Goal: Task Accomplishment & Management: Use online tool/utility

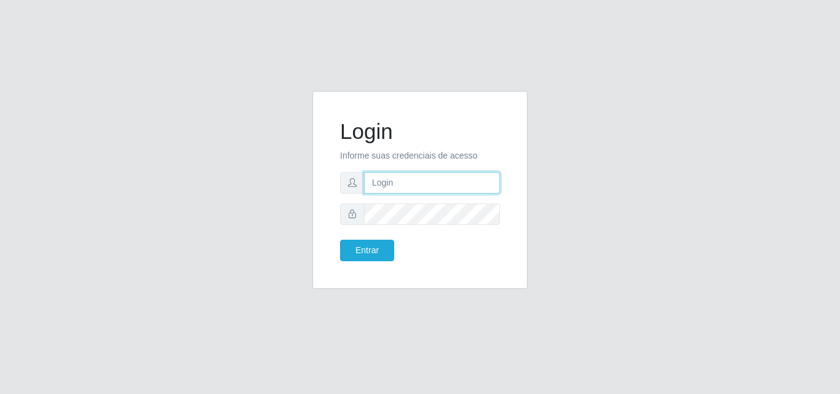
click at [399, 177] on input "text" at bounding box center [432, 183] width 136 height 22
type input "ana@saullus"
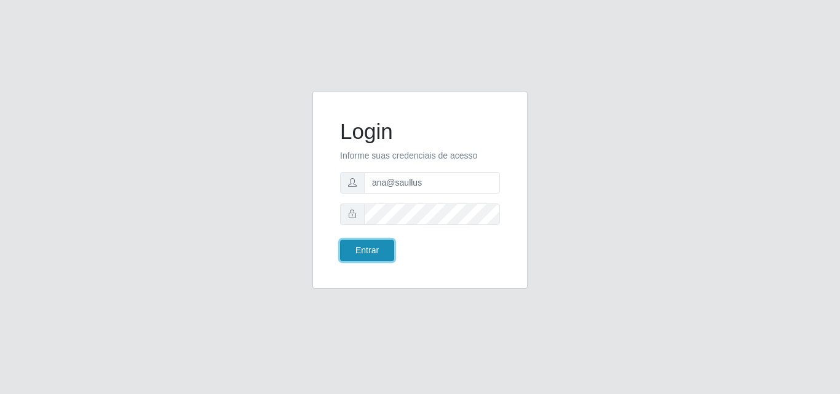
click at [388, 245] on button "Entrar" at bounding box center [367, 251] width 54 height 22
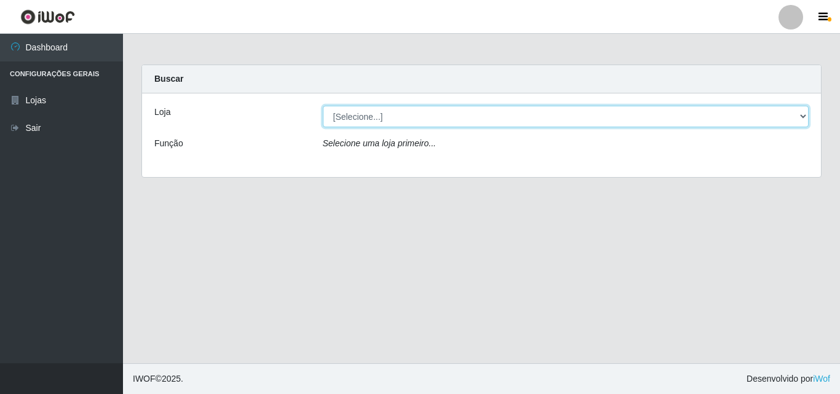
click at [803, 117] on select "[Selecione...] Saullus Supermercados" at bounding box center [566, 117] width 487 height 22
select select "423"
click at [323, 106] on select "[Selecione...] Saullus Supermercados" at bounding box center [566, 117] width 487 height 22
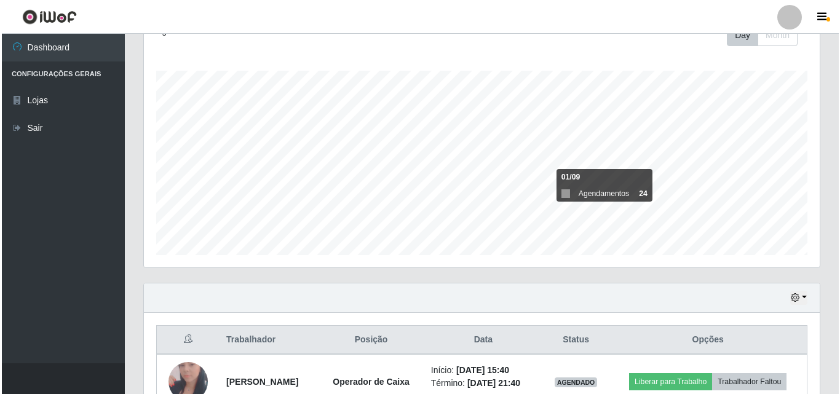
scroll to position [258, 0]
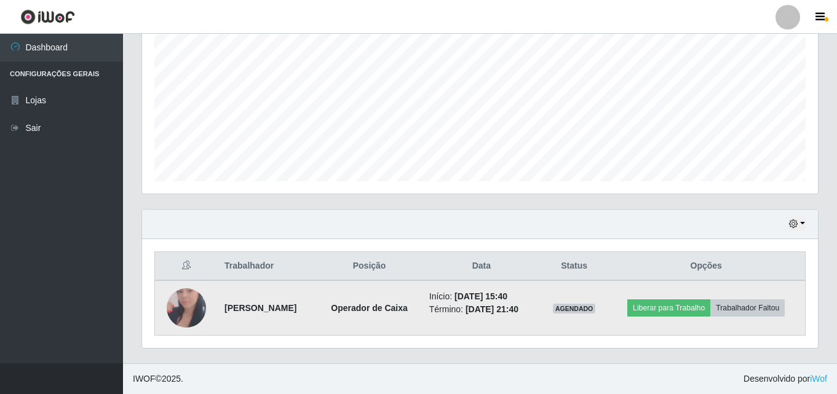
click at [186, 305] on img at bounding box center [186, 308] width 39 height 81
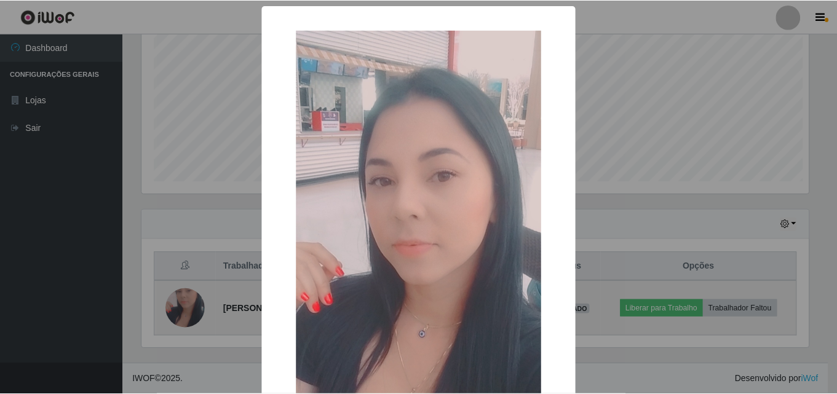
scroll to position [255, 670]
click at [185, 307] on div "× OK Cancel" at bounding box center [420, 197] width 840 height 394
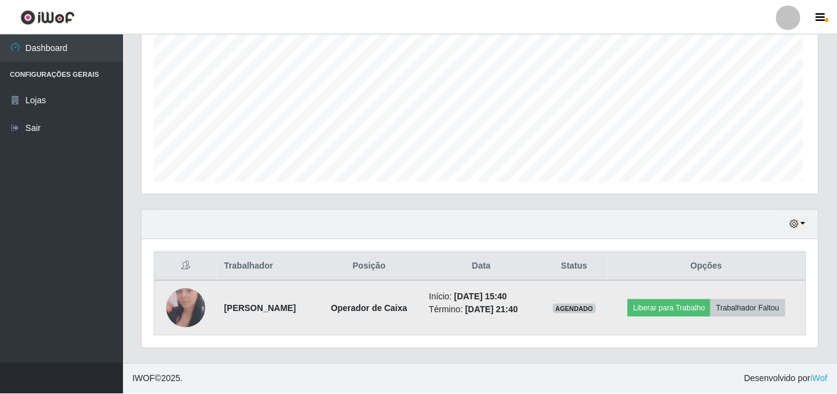
scroll to position [255, 676]
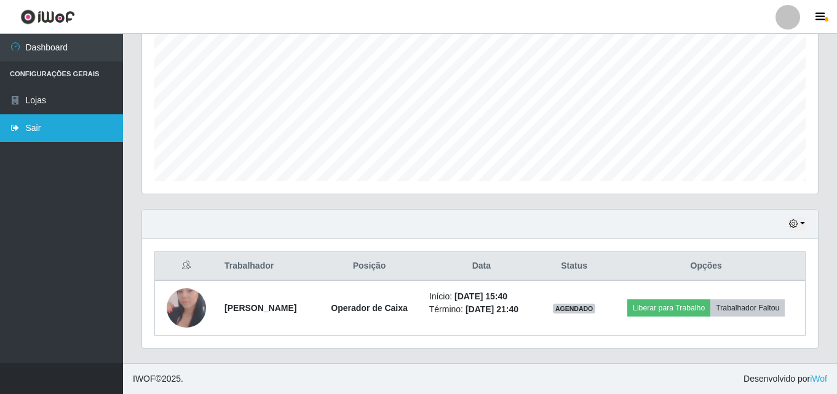
click at [65, 128] on link "Sair" at bounding box center [61, 128] width 123 height 28
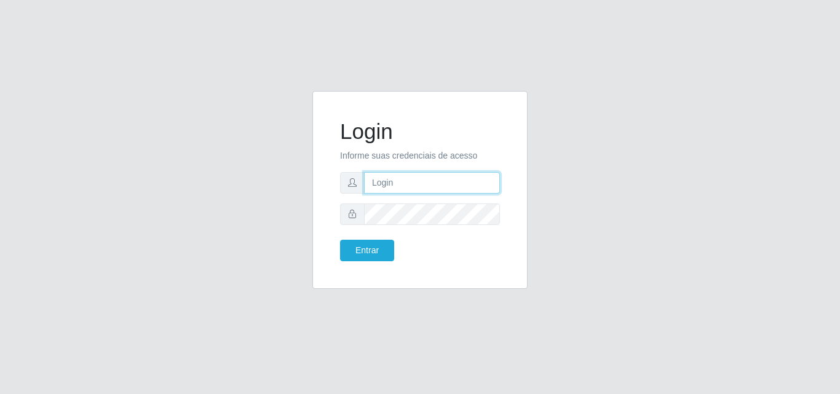
click at [485, 185] on input "text" at bounding box center [432, 183] width 136 height 22
type input "ana@saullus"
click at [365, 261] on div "Login Informe suas credenciais de acesso [PERSON_NAME] Entrar" at bounding box center [420, 189] width 185 height 167
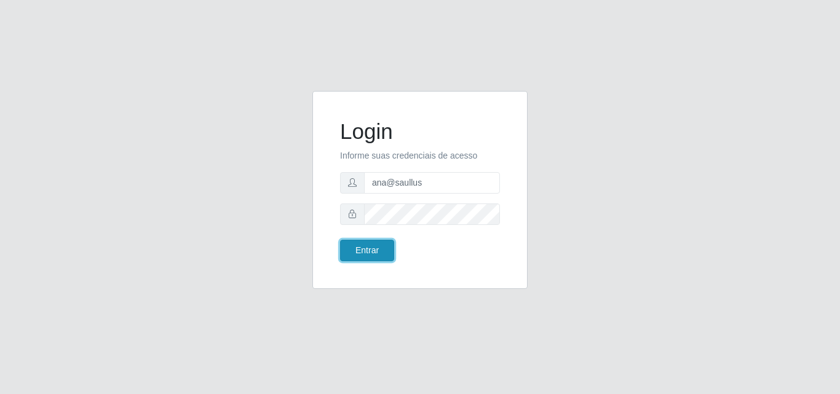
click at [365, 258] on button "Entrar" at bounding box center [367, 251] width 54 height 22
click at [378, 250] on button "Entrar" at bounding box center [367, 251] width 54 height 22
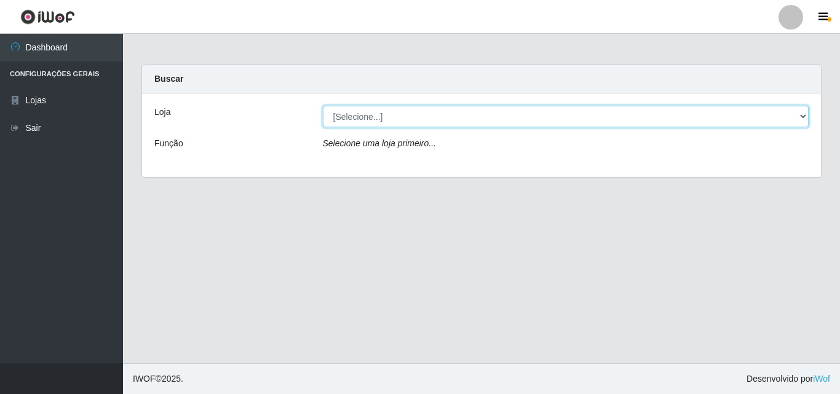
click at [805, 120] on select "[Selecione...] Saullus Supermercados" at bounding box center [566, 117] width 487 height 22
select select "423"
click at [323, 106] on select "[Selecione...] Saullus Supermercados" at bounding box center [566, 117] width 487 height 22
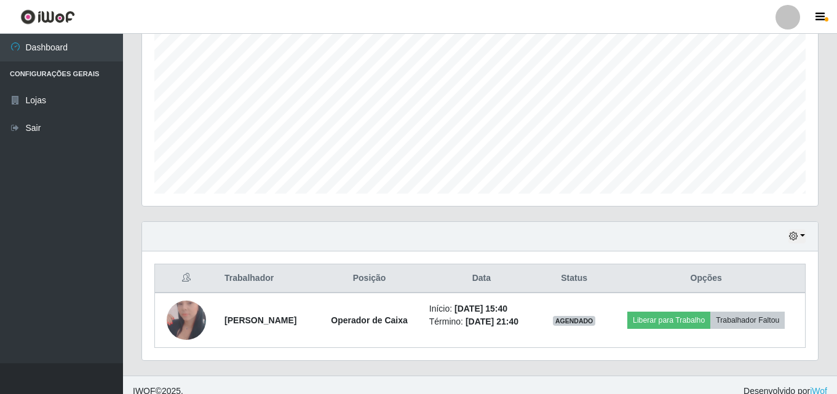
scroll to position [258, 0]
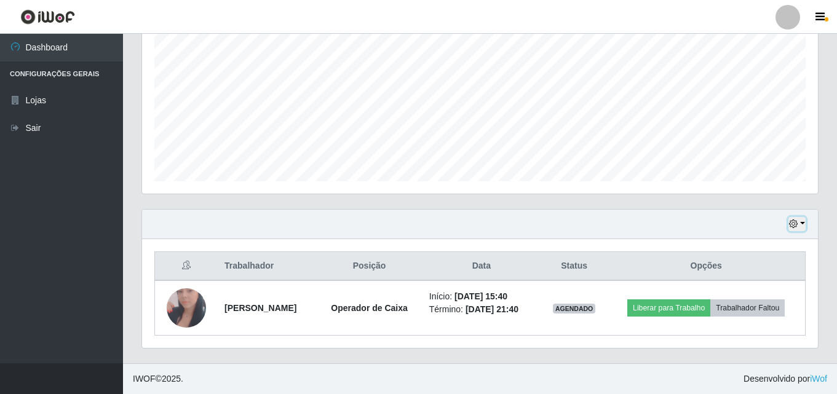
click at [800, 222] on button "button" at bounding box center [797, 224] width 17 height 14
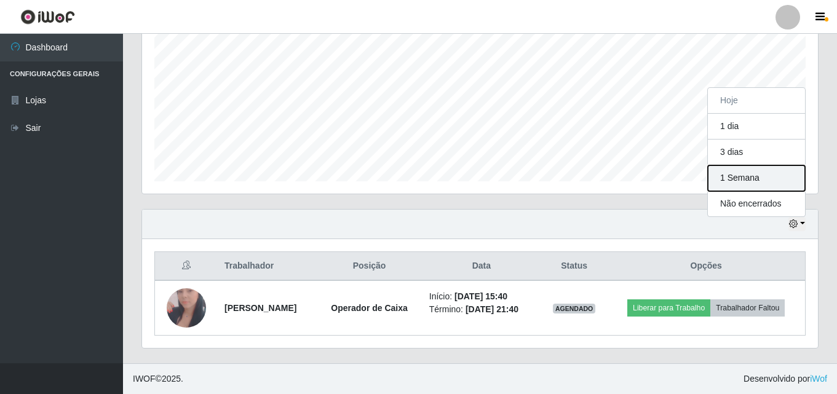
click at [732, 184] on button "1 Semana" at bounding box center [756, 178] width 97 height 26
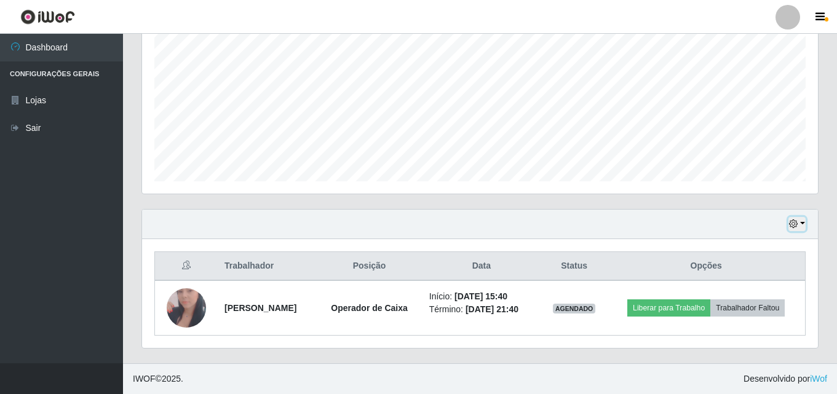
click at [802, 224] on button "button" at bounding box center [797, 224] width 17 height 14
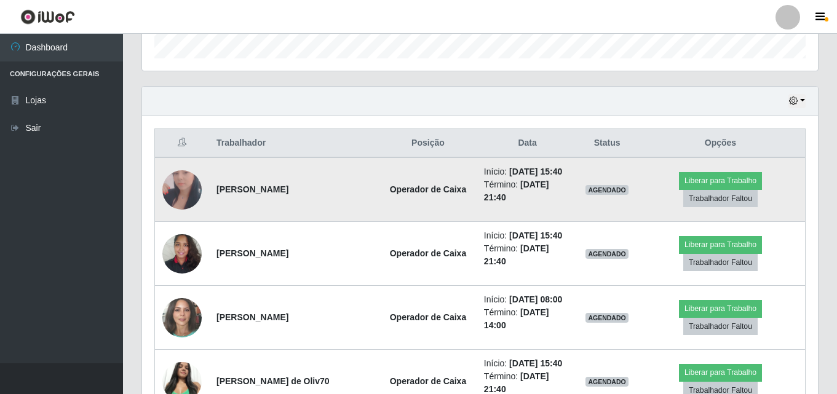
scroll to position [443, 0]
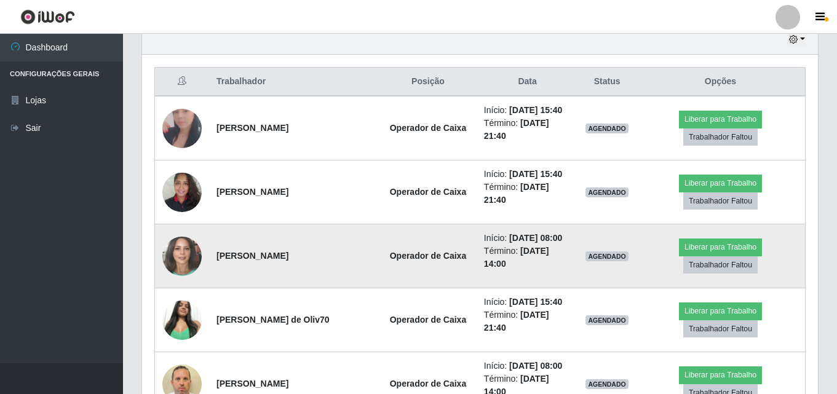
click at [196, 251] on img at bounding box center [181, 256] width 39 height 47
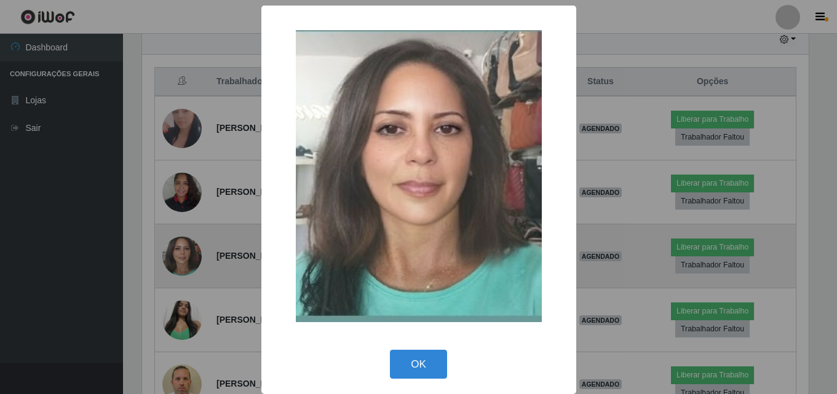
scroll to position [255, 670]
click at [196, 251] on div "× OK Cancel" at bounding box center [420, 197] width 840 height 394
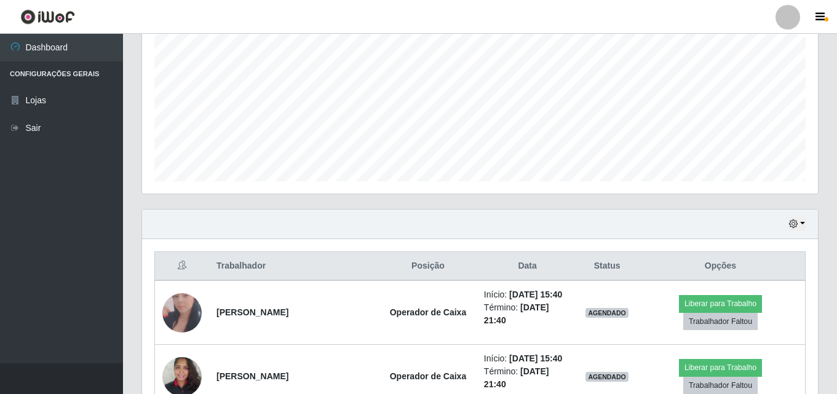
scroll to position [443, 0]
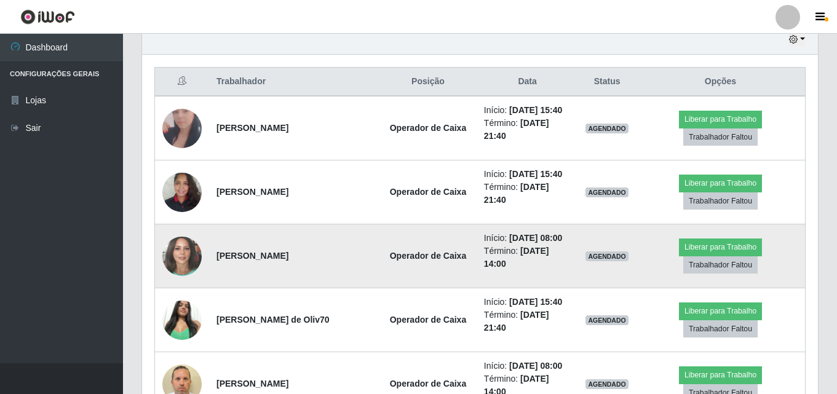
click at [803, 228] on td "Liberar para Trabalho Trabalhador Faltou" at bounding box center [721, 257] width 170 height 64
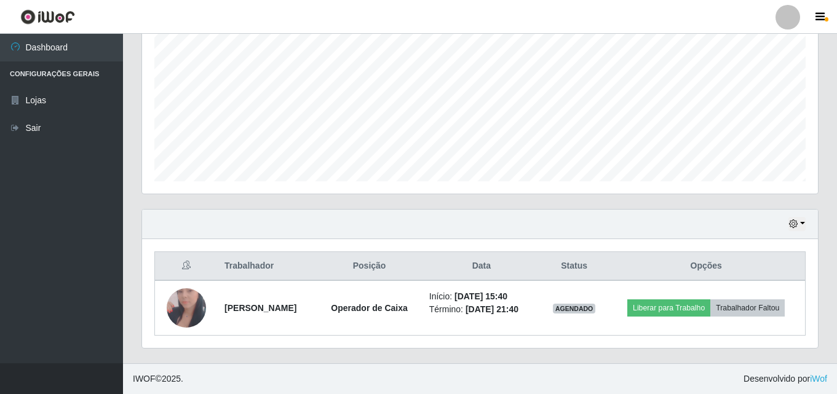
scroll to position [258, 0]
click at [804, 223] on button "button" at bounding box center [797, 224] width 17 height 14
click at [803, 228] on button "button" at bounding box center [797, 224] width 17 height 14
click at [800, 228] on button "button" at bounding box center [797, 224] width 17 height 14
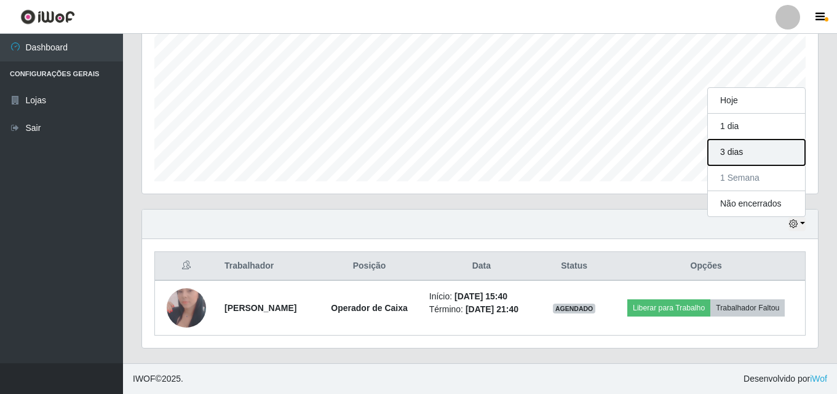
click at [756, 153] on button "3 dias" at bounding box center [756, 153] width 97 height 26
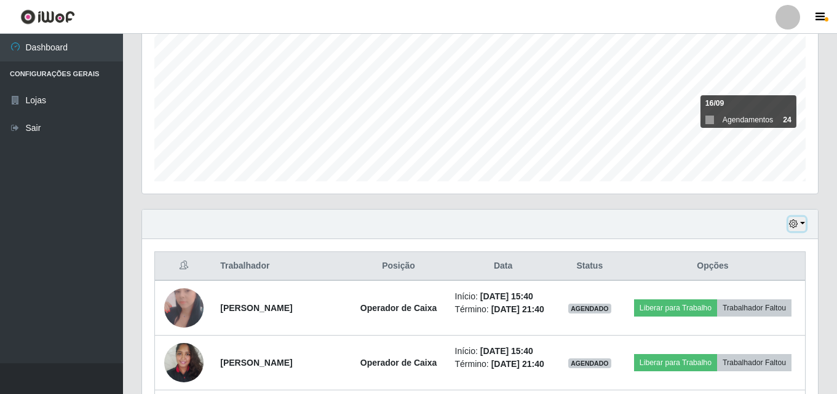
click at [805, 221] on button "button" at bounding box center [797, 224] width 17 height 14
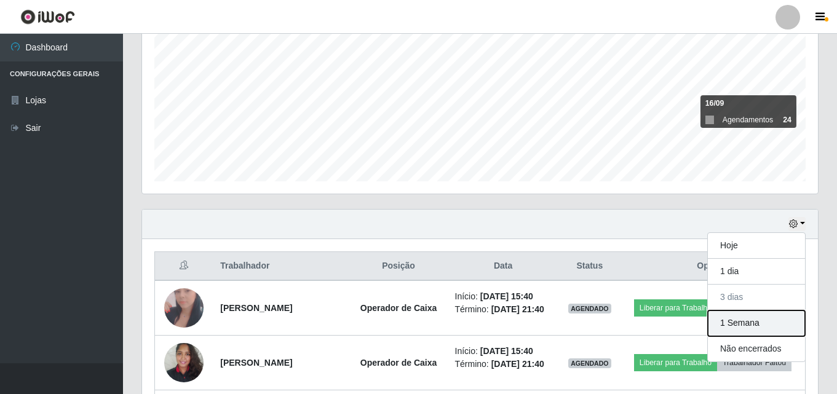
click at [739, 327] on button "1 Semana" at bounding box center [756, 324] width 97 height 26
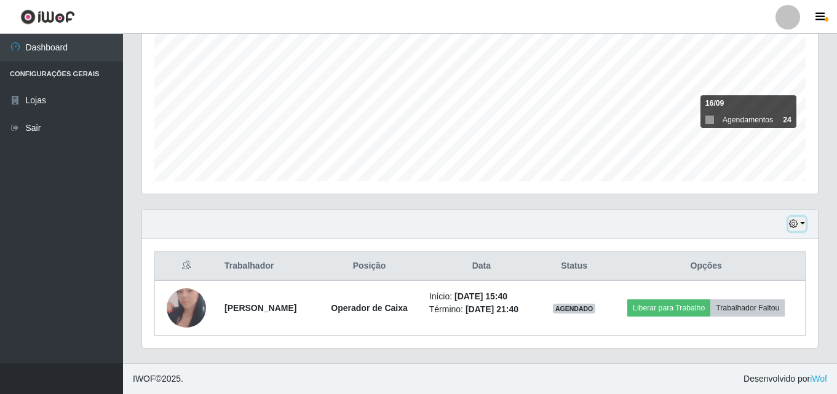
click at [803, 228] on button "button" at bounding box center [797, 224] width 17 height 14
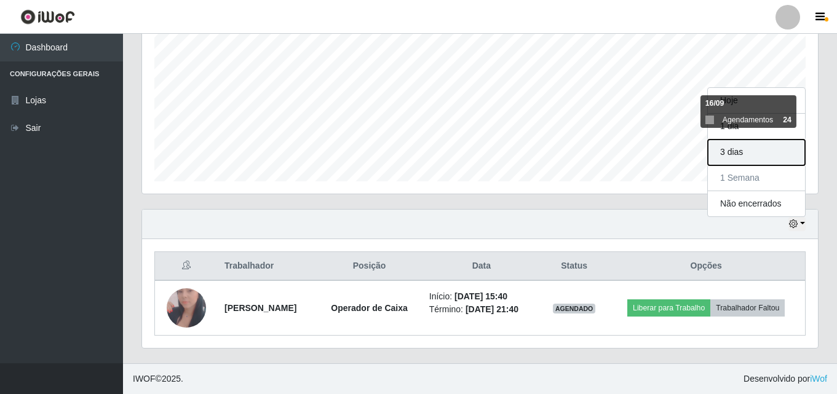
click at [778, 164] on button "3 dias" at bounding box center [756, 153] width 97 height 26
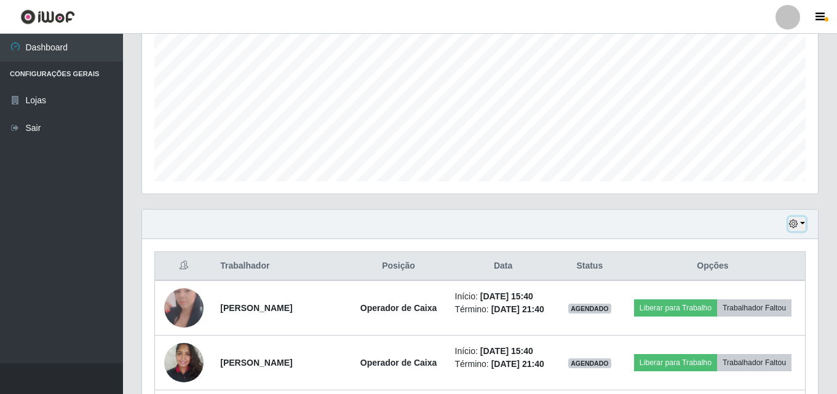
click at [805, 225] on button "button" at bounding box center [797, 224] width 17 height 14
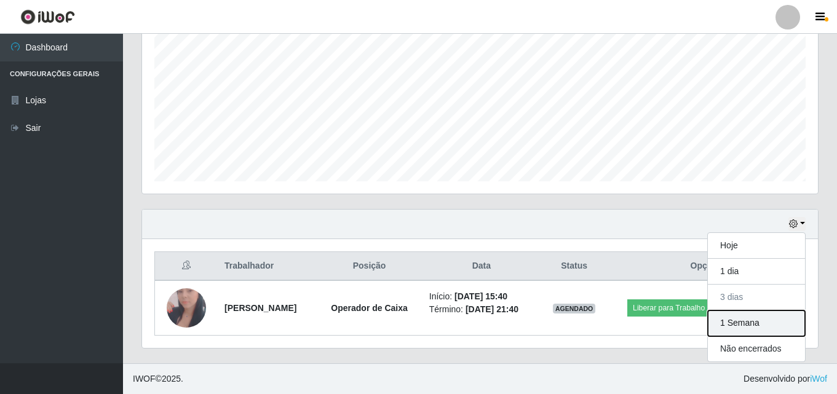
click at [754, 316] on button "1 Semana" at bounding box center [756, 324] width 97 height 26
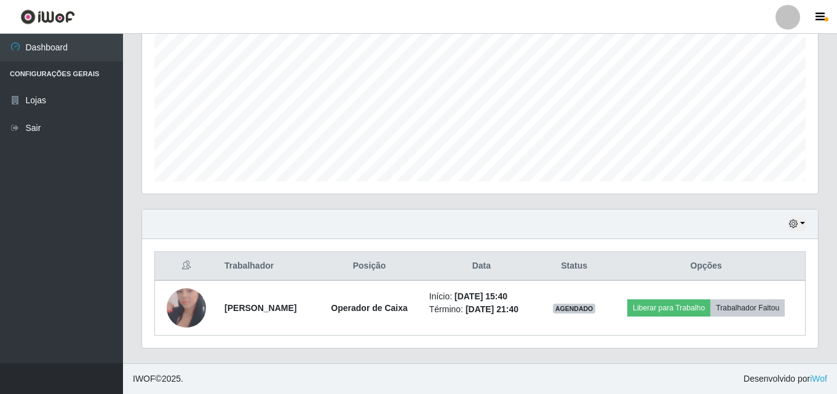
click at [814, 220] on div "Hoje 1 dia 3 dias 1 Semana Não encerrados" at bounding box center [480, 225] width 676 height 30
click at [802, 221] on button "button" at bounding box center [797, 224] width 17 height 14
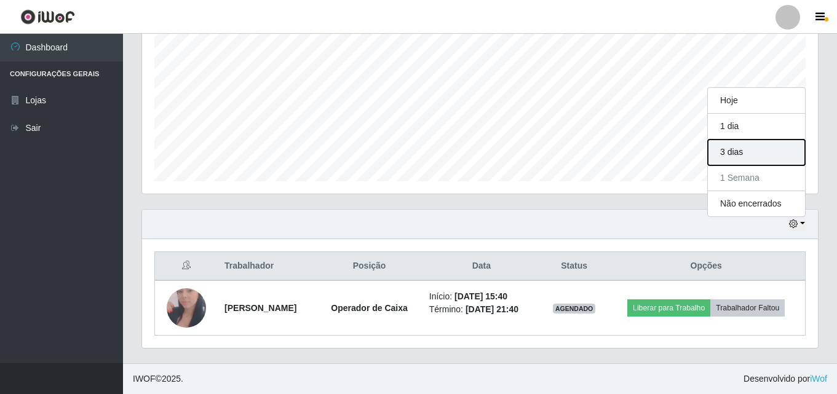
click at [748, 156] on button "3 dias" at bounding box center [756, 153] width 97 height 26
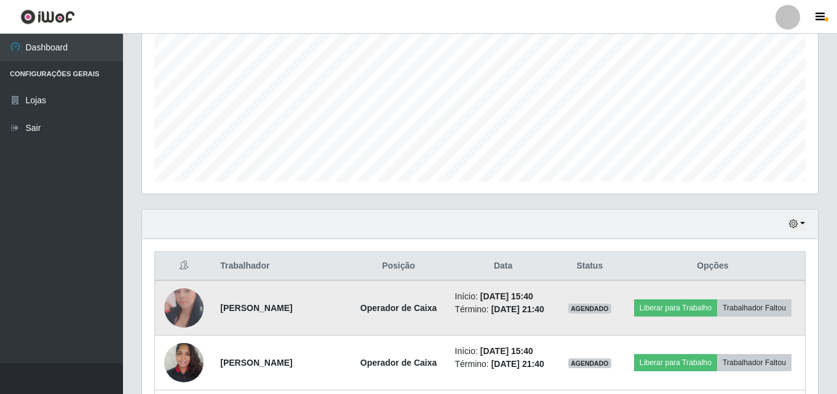
click at [804, 281] on td "Liberar para Trabalho Trabalhador Faltou" at bounding box center [713, 308] width 185 height 55
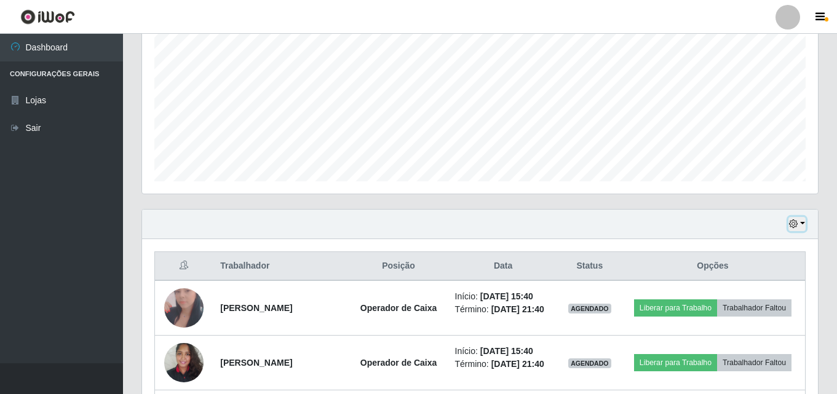
click at [804, 223] on button "button" at bounding box center [797, 224] width 17 height 14
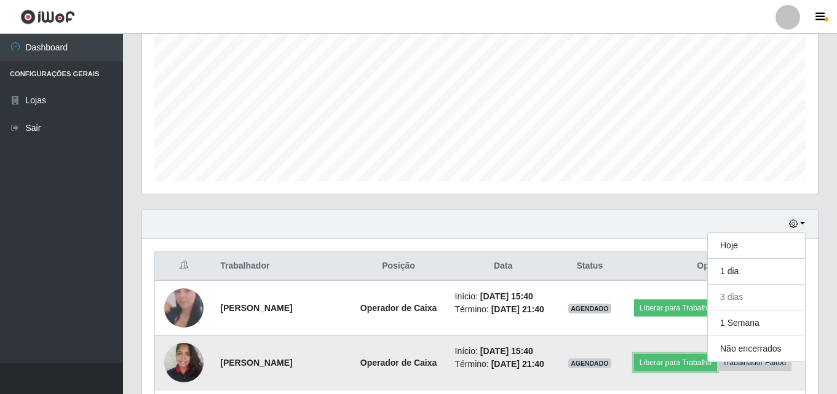
click at [688, 374] on td "Liberar para Trabalho Trabalhador Faltou" at bounding box center [713, 363] width 185 height 55
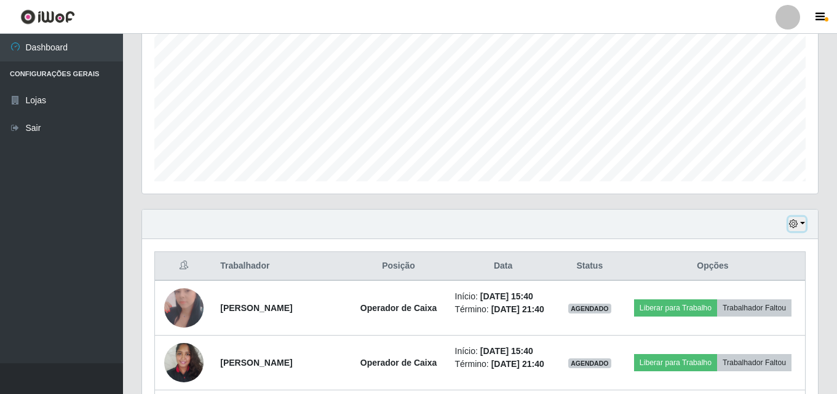
click at [800, 223] on button "button" at bounding box center [797, 224] width 17 height 14
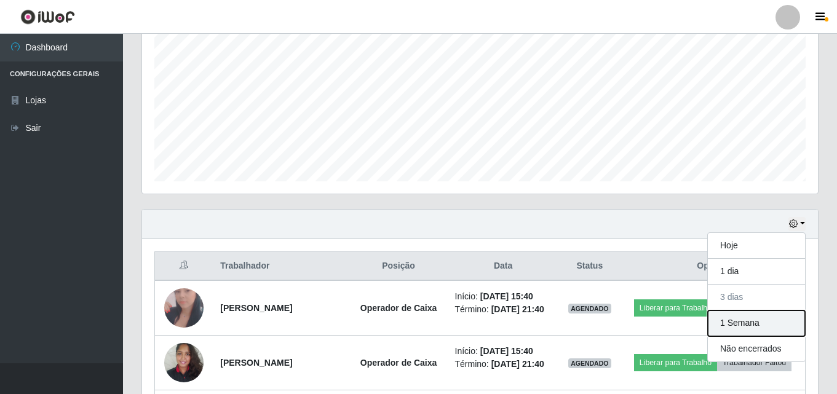
click at [799, 322] on button "1 Semana" at bounding box center [756, 324] width 97 height 26
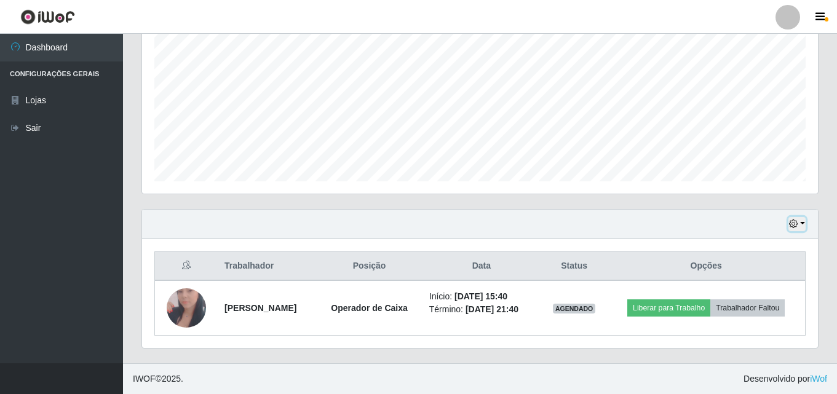
click at [803, 228] on button "button" at bounding box center [797, 224] width 17 height 14
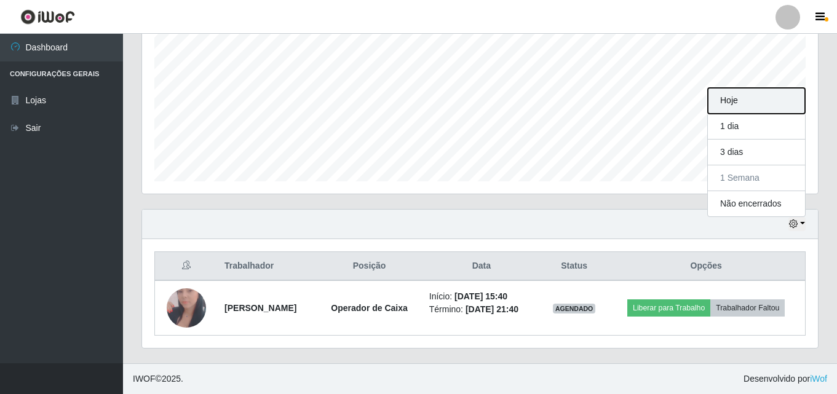
click at [746, 105] on button "Hoje" at bounding box center [756, 101] width 97 height 26
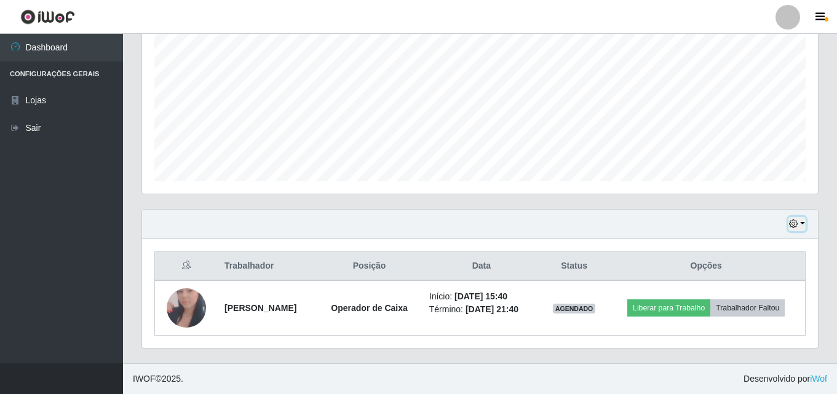
click at [805, 226] on button "button" at bounding box center [797, 224] width 17 height 14
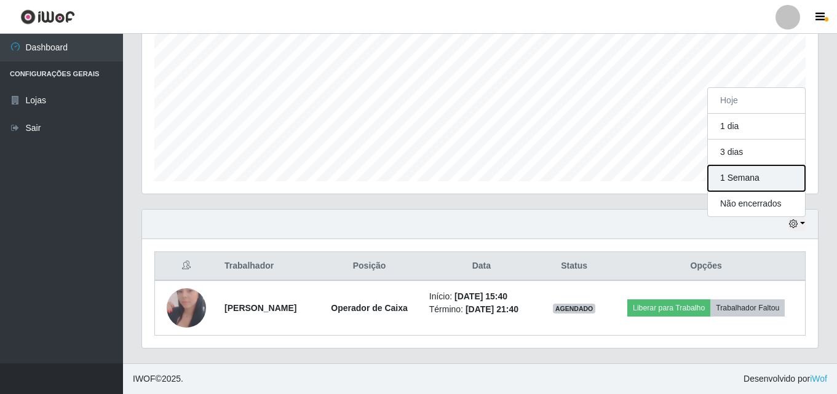
click at [755, 189] on button "1 Semana" at bounding box center [756, 178] width 97 height 26
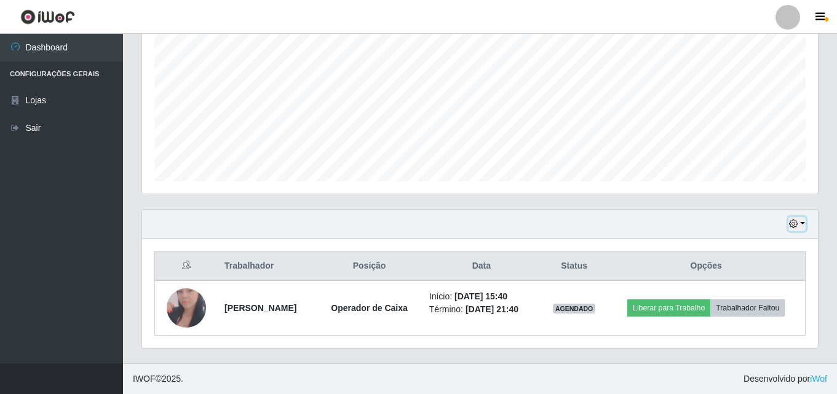
click at [805, 225] on button "button" at bounding box center [797, 224] width 17 height 14
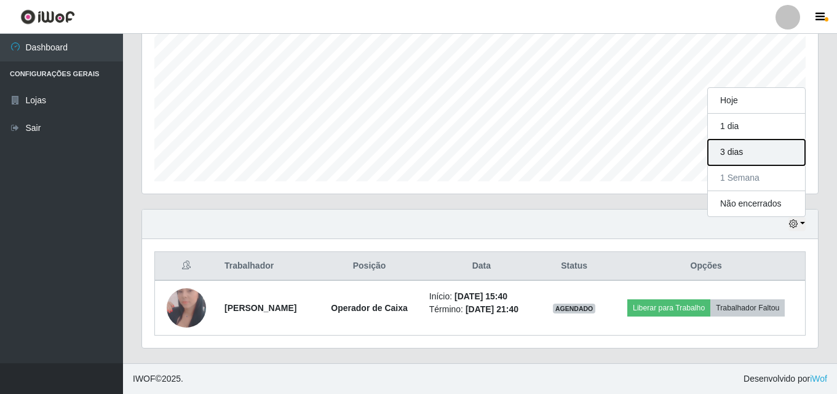
click at [764, 158] on button "3 dias" at bounding box center [756, 153] width 97 height 26
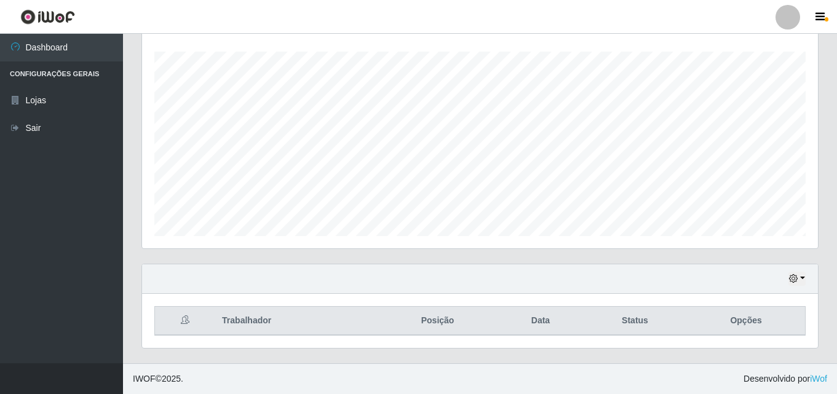
scroll to position [204, 0]
click at [801, 282] on button "button" at bounding box center [797, 279] width 17 height 14
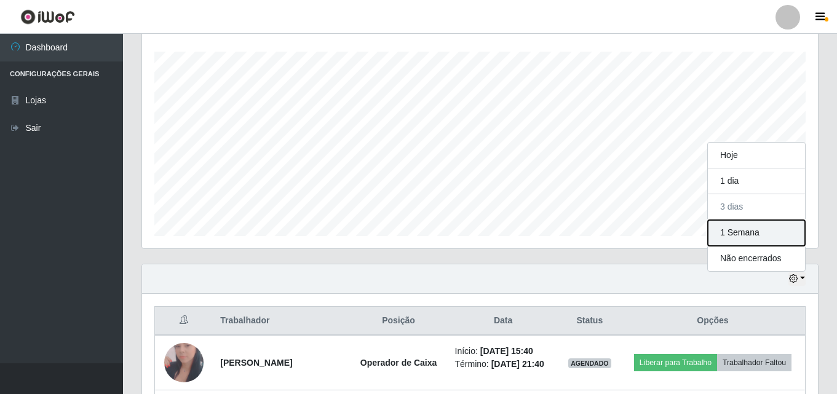
click at [772, 233] on button "1 Semana" at bounding box center [756, 233] width 97 height 26
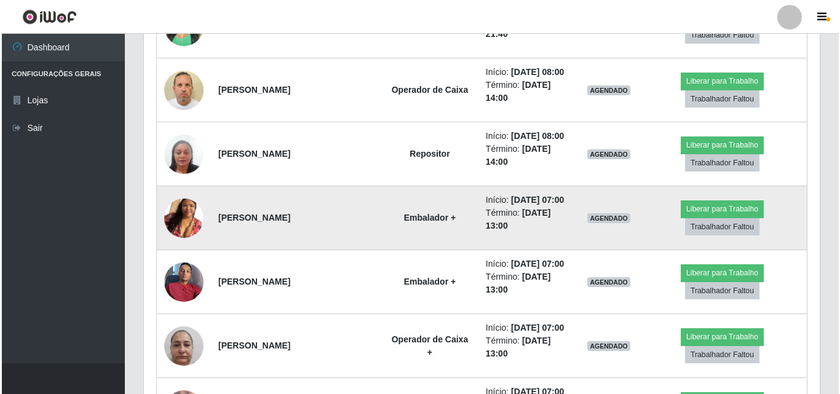
scroll to position [757, 0]
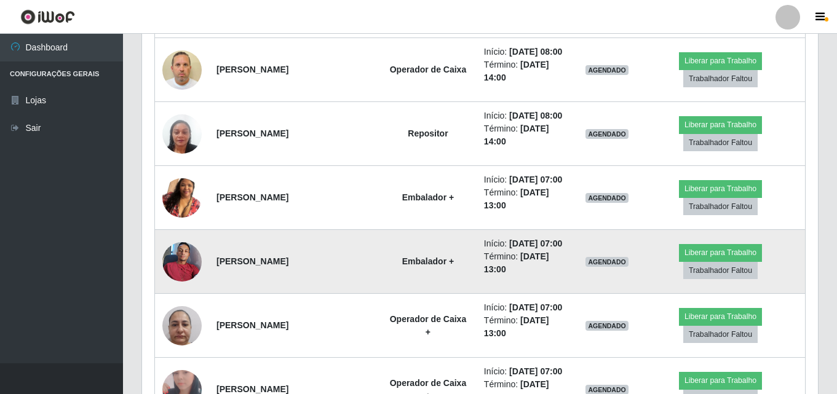
click at [191, 265] on img at bounding box center [181, 262] width 39 height 52
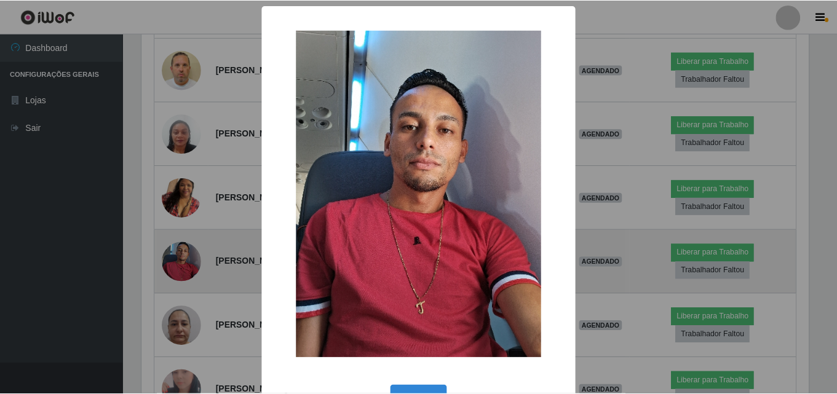
scroll to position [255, 670]
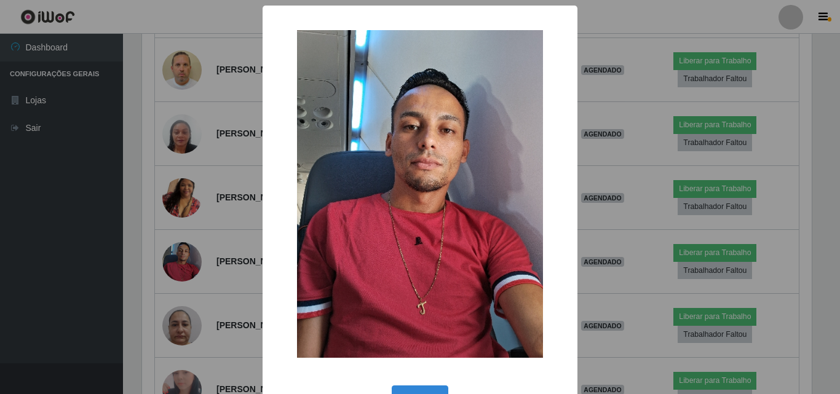
click at [191, 265] on div "× OK Cancel" at bounding box center [420, 197] width 840 height 394
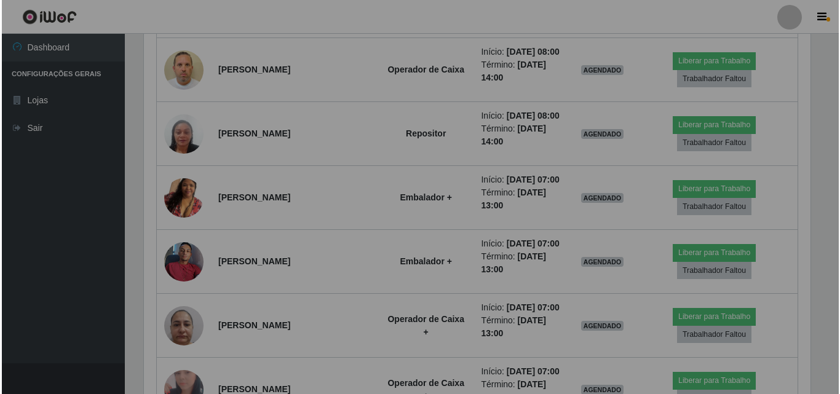
scroll to position [255, 676]
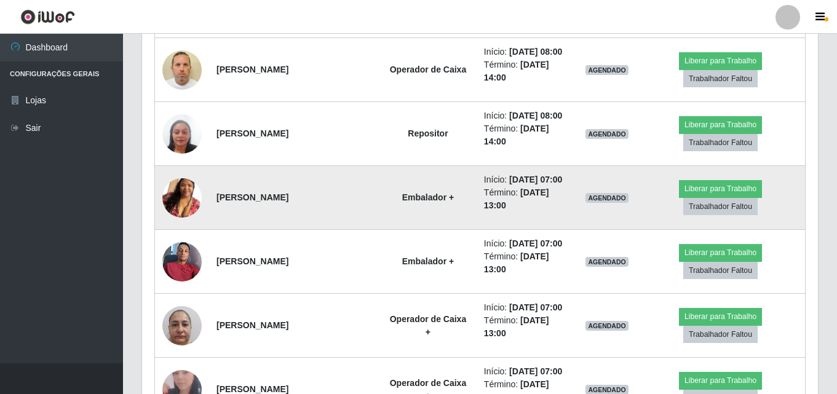
click at [180, 200] on img at bounding box center [181, 198] width 39 height 70
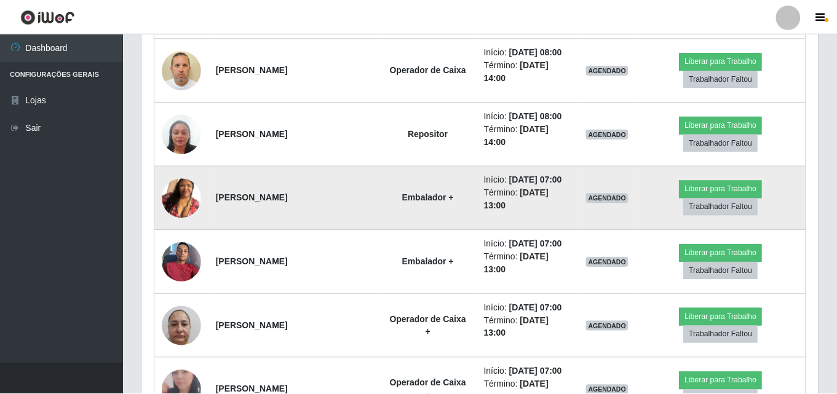
scroll to position [255, 670]
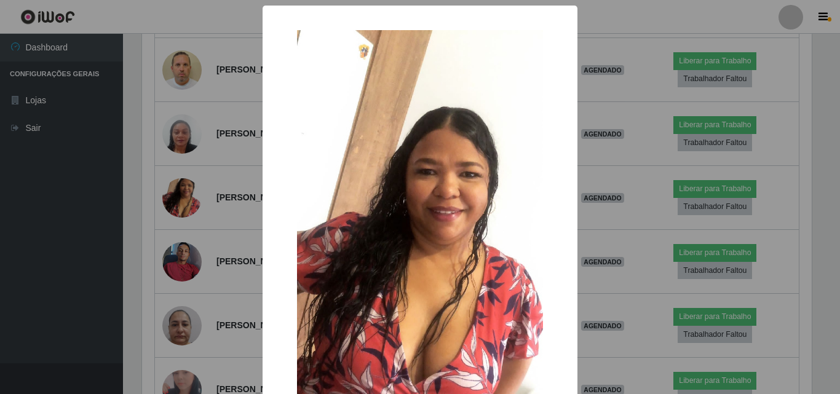
click at [180, 199] on div "× OK Cancel" at bounding box center [420, 197] width 840 height 394
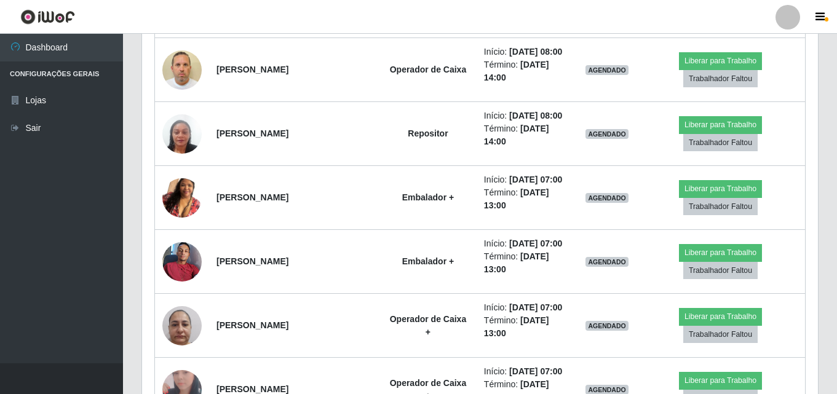
scroll to position [258, 0]
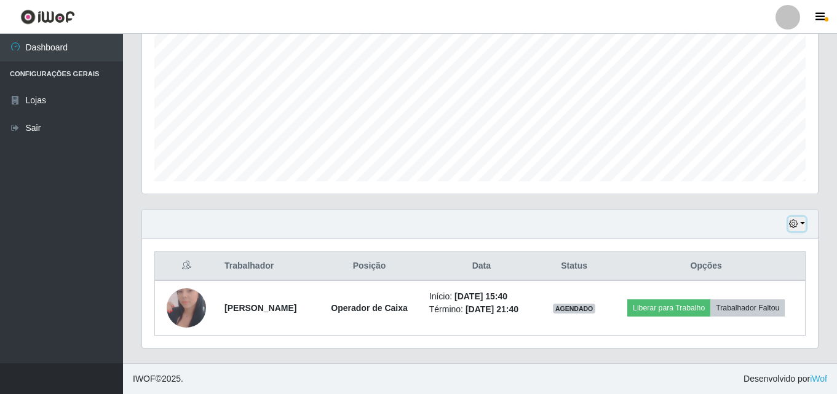
click at [803, 226] on button "button" at bounding box center [797, 224] width 17 height 14
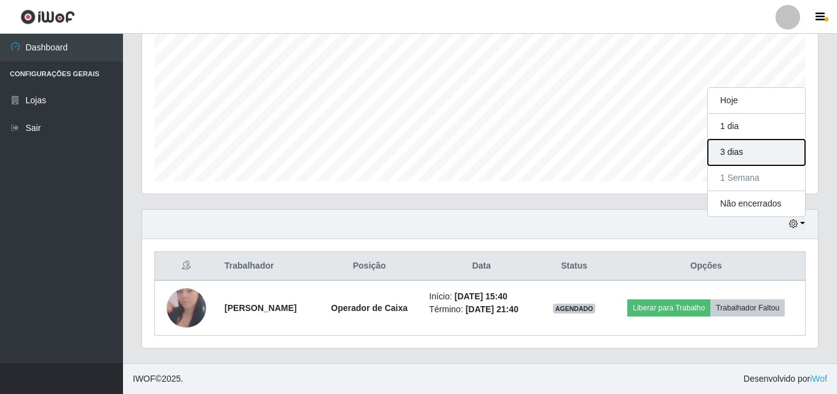
click at [735, 153] on button "3 dias" at bounding box center [756, 153] width 97 height 26
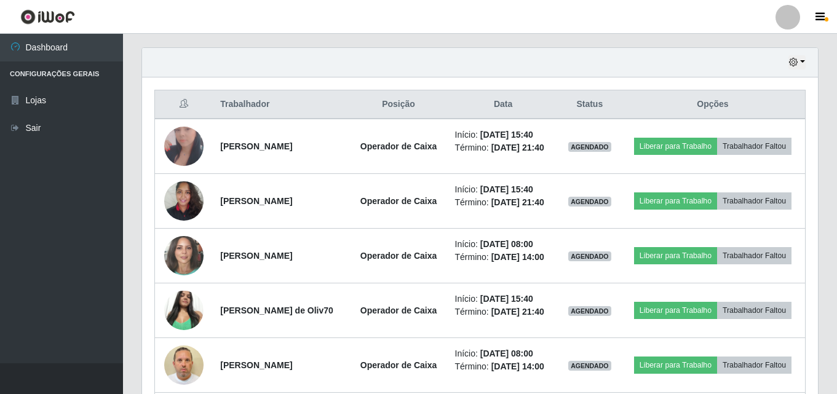
scroll to position [409, 0]
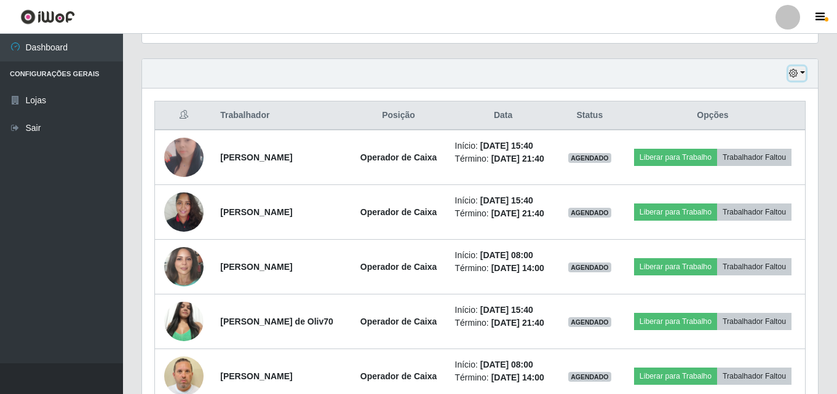
click at [801, 77] on button "button" at bounding box center [797, 73] width 17 height 14
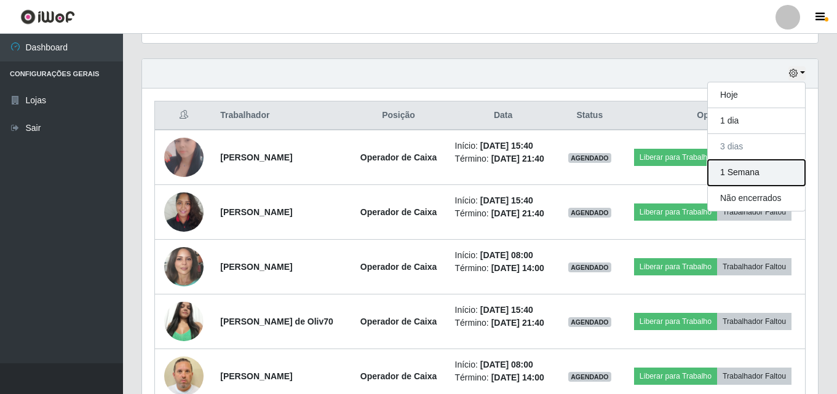
click at [724, 169] on button "1 Semana" at bounding box center [756, 173] width 97 height 26
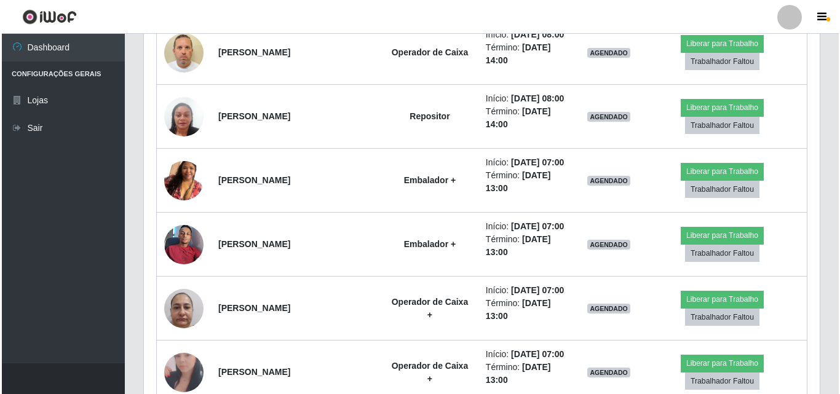
scroll to position [778, 0]
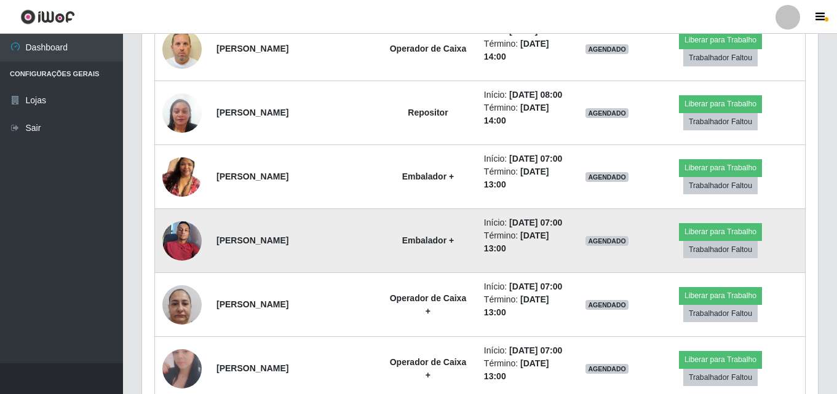
click at [180, 250] on img at bounding box center [181, 241] width 39 height 52
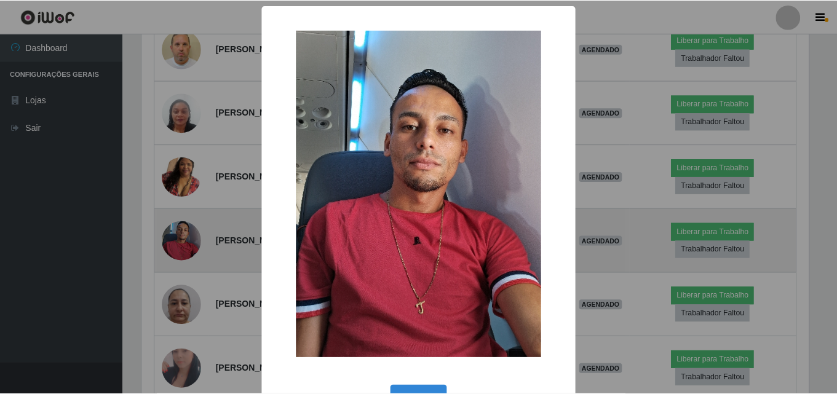
scroll to position [255, 670]
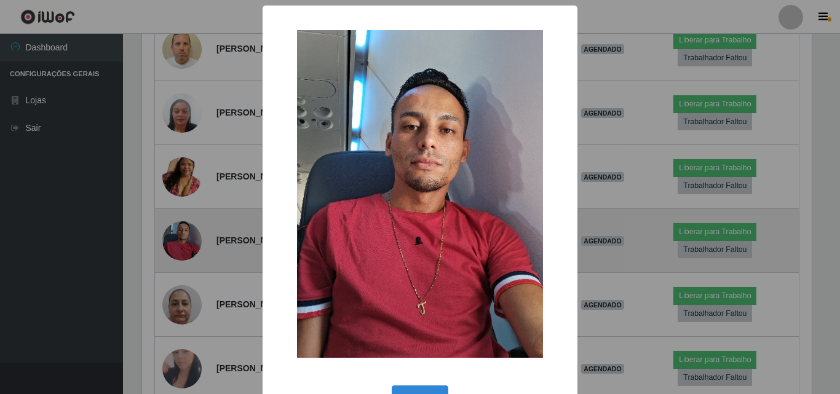
click at [180, 250] on div "× OK Cancel" at bounding box center [420, 197] width 840 height 394
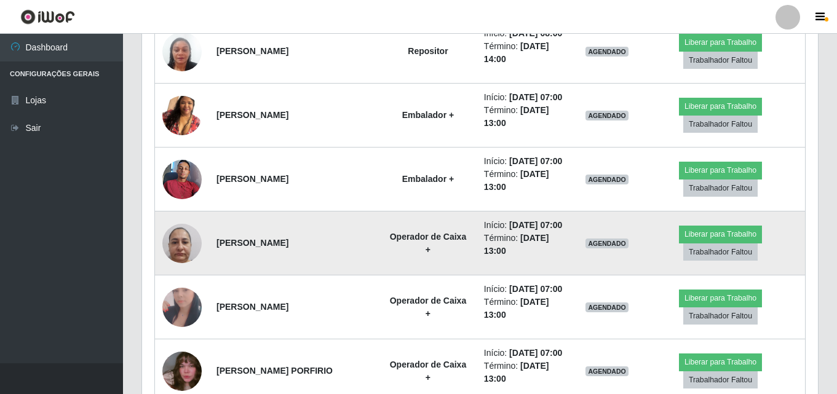
scroll to position [258, 0]
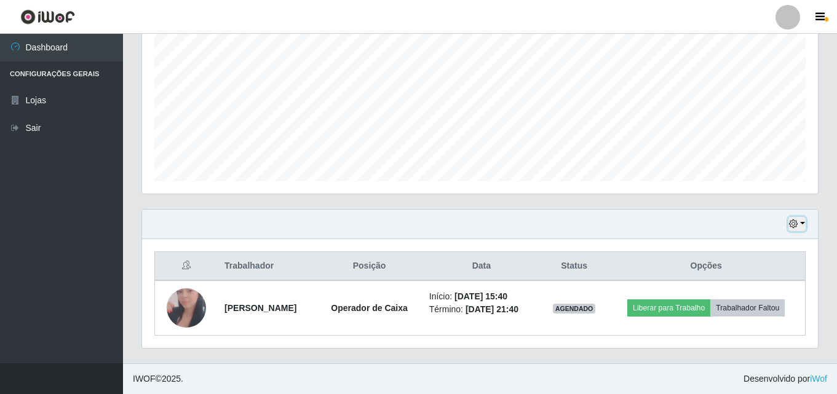
click at [805, 223] on button "button" at bounding box center [797, 224] width 17 height 14
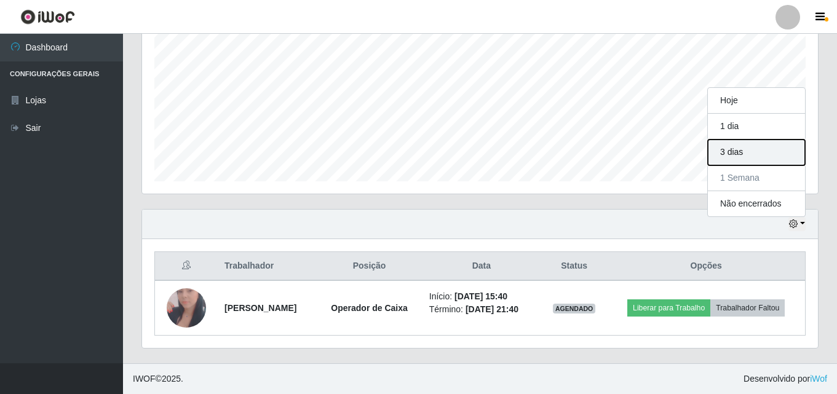
click at [745, 154] on button "3 dias" at bounding box center [756, 153] width 97 height 26
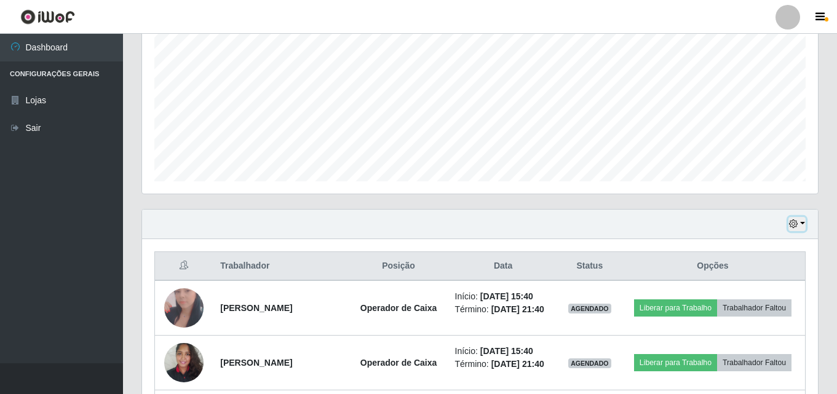
click at [805, 223] on button "button" at bounding box center [797, 224] width 17 height 14
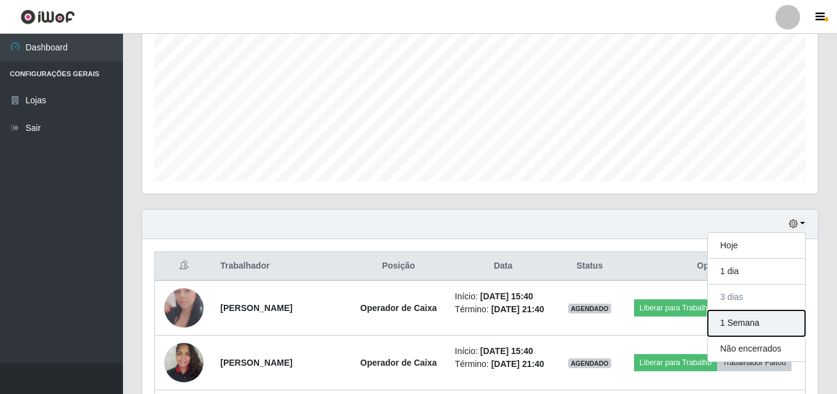
click at [747, 329] on button "1 Semana" at bounding box center [756, 324] width 97 height 26
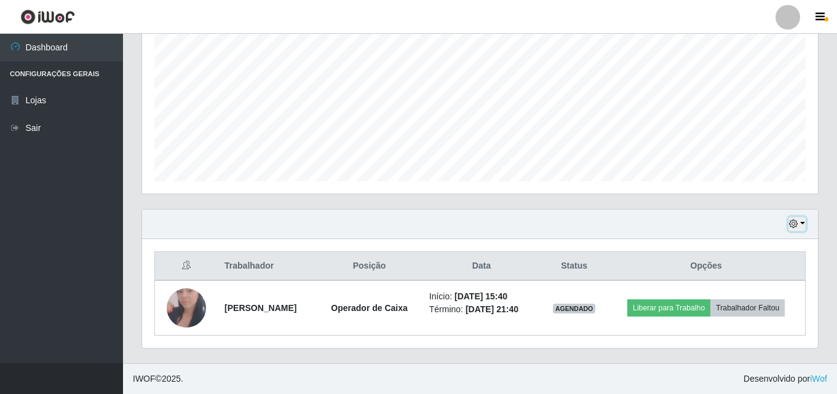
click at [805, 228] on button "button" at bounding box center [797, 224] width 17 height 14
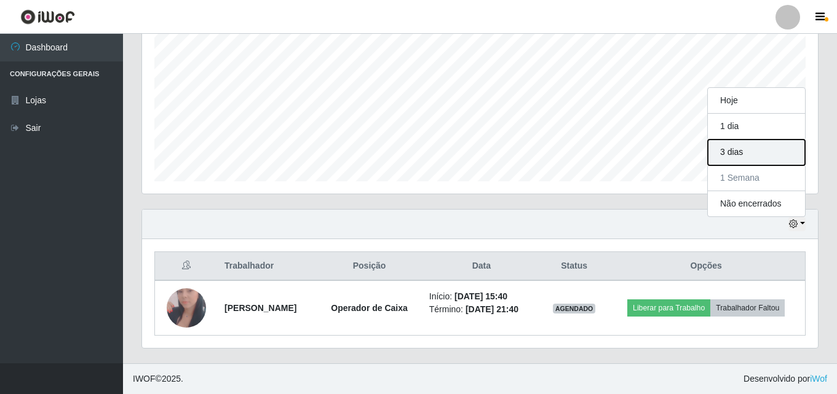
click at [762, 149] on button "3 dias" at bounding box center [756, 153] width 97 height 26
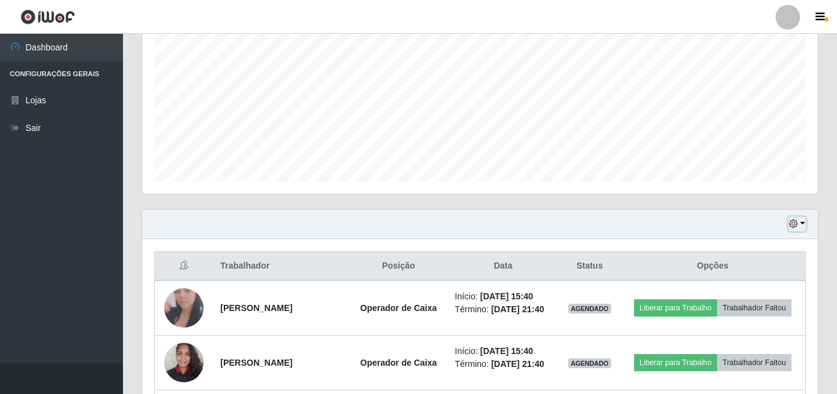
click at [799, 224] on button "button" at bounding box center [797, 224] width 17 height 14
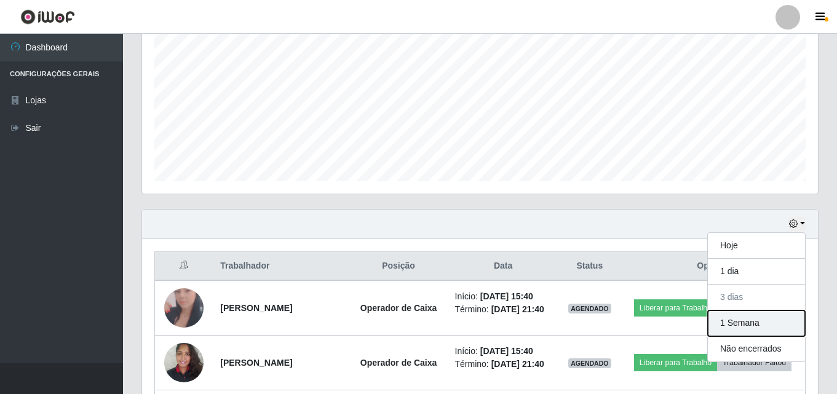
click at [746, 326] on button "1 Semana" at bounding box center [756, 324] width 97 height 26
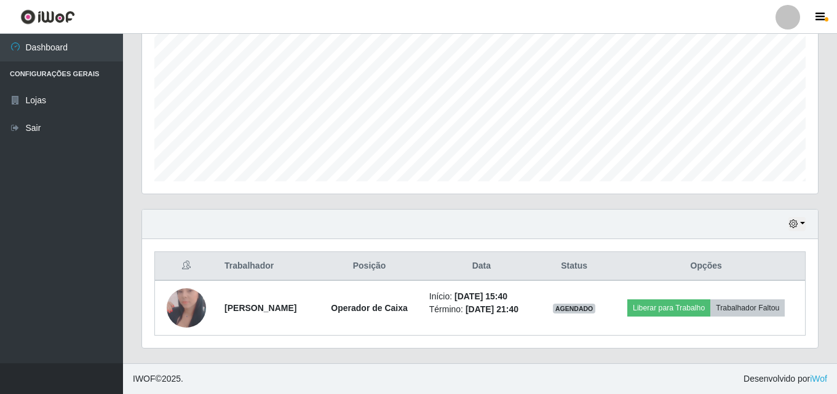
click at [808, 226] on div "Hoje 1 dia 3 dias 1 Semana Não encerrados" at bounding box center [480, 225] width 676 height 30
click at [805, 225] on button "button" at bounding box center [797, 224] width 17 height 14
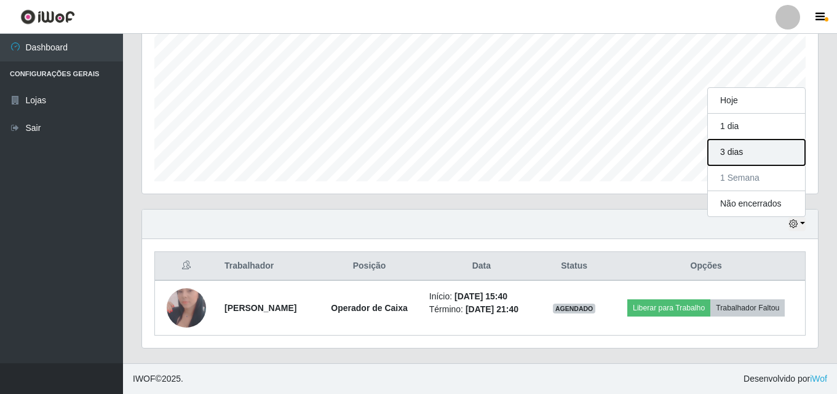
click at [753, 154] on button "3 dias" at bounding box center [756, 153] width 97 height 26
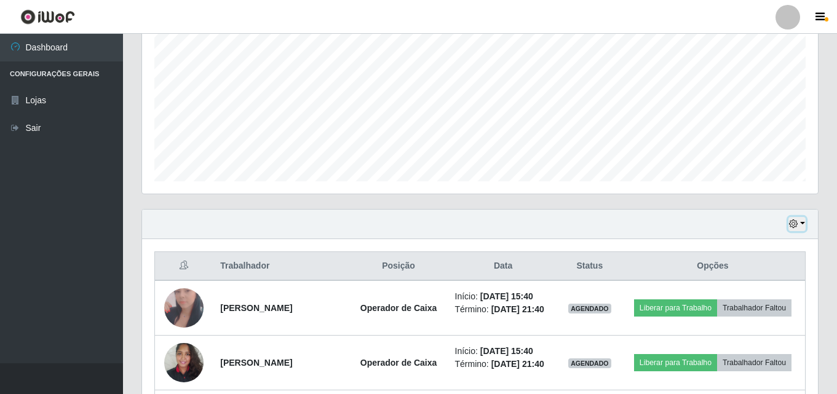
click at [801, 227] on button "button" at bounding box center [797, 224] width 17 height 14
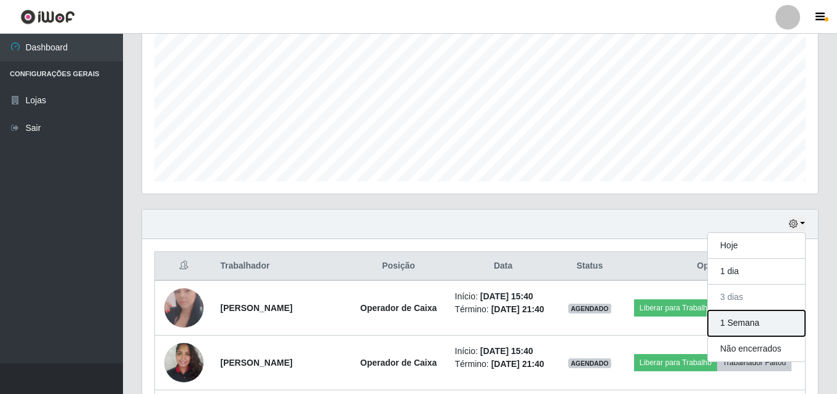
click at [763, 329] on button "1 Semana" at bounding box center [756, 324] width 97 height 26
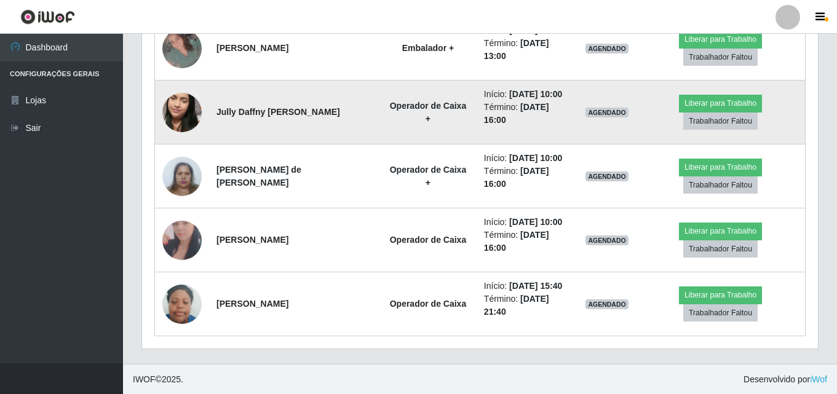
scroll to position [1291, 0]
click at [175, 106] on img at bounding box center [181, 112] width 39 height 70
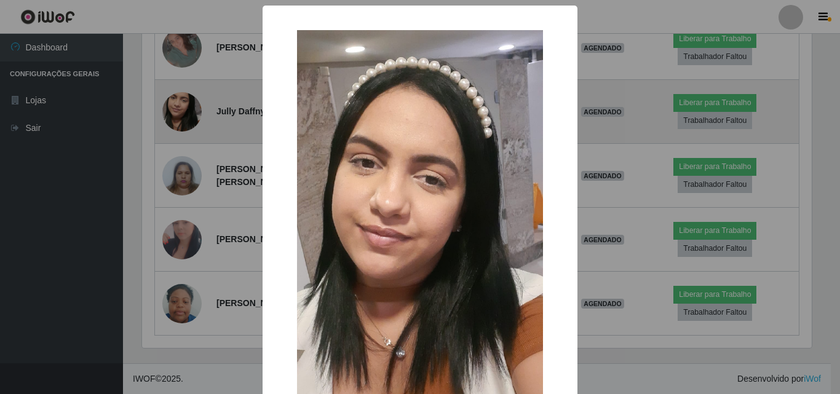
click at [175, 106] on div "× OK Cancel" at bounding box center [420, 197] width 840 height 394
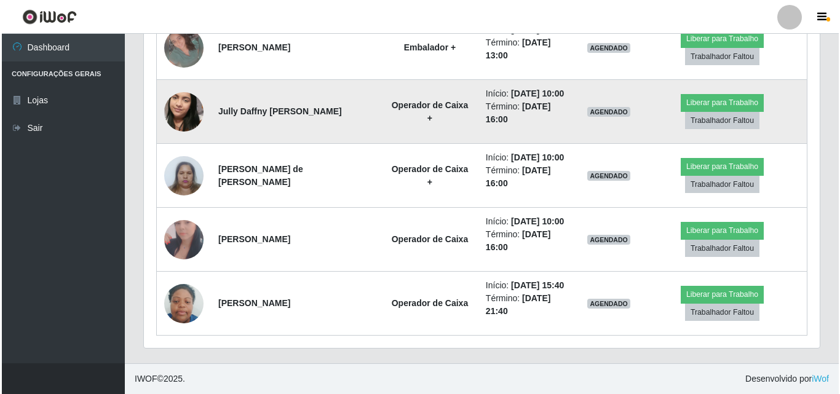
scroll to position [255, 676]
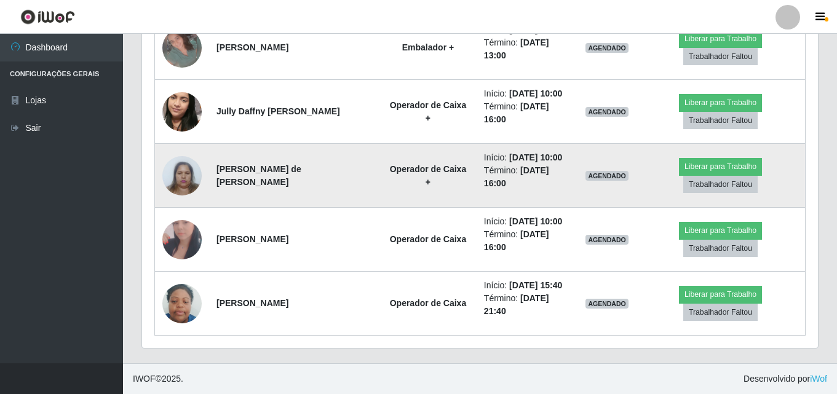
click at [191, 174] on img at bounding box center [181, 175] width 39 height 52
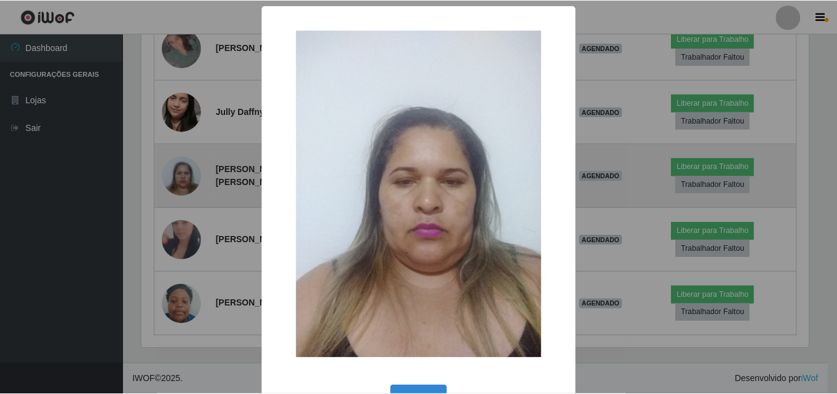
scroll to position [255, 670]
click at [191, 174] on div "× OK Cancel" at bounding box center [420, 197] width 840 height 394
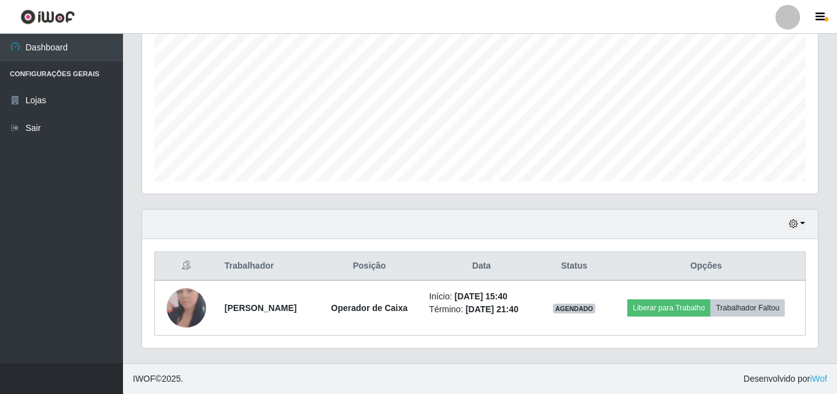
scroll to position [258, 0]
click at [803, 219] on button "button" at bounding box center [797, 224] width 17 height 14
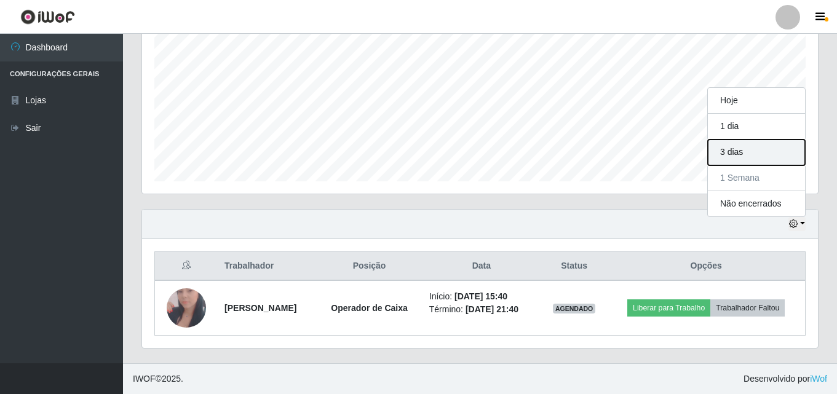
click at [751, 156] on button "3 dias" at bounding box center [756, 153] width 97 height 26
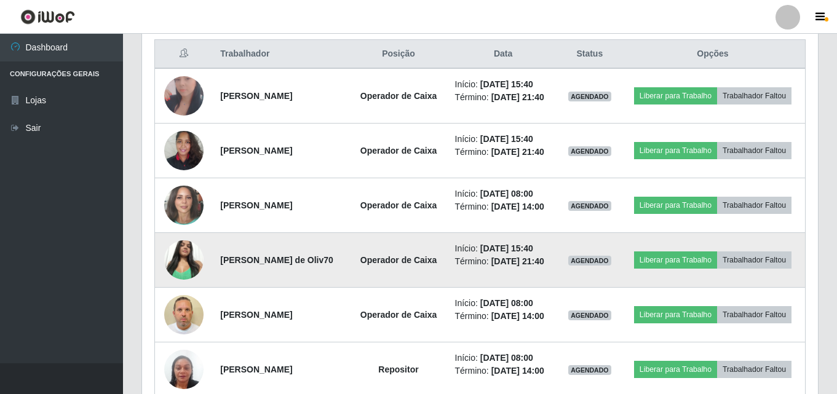
scroll to position [409, 0]
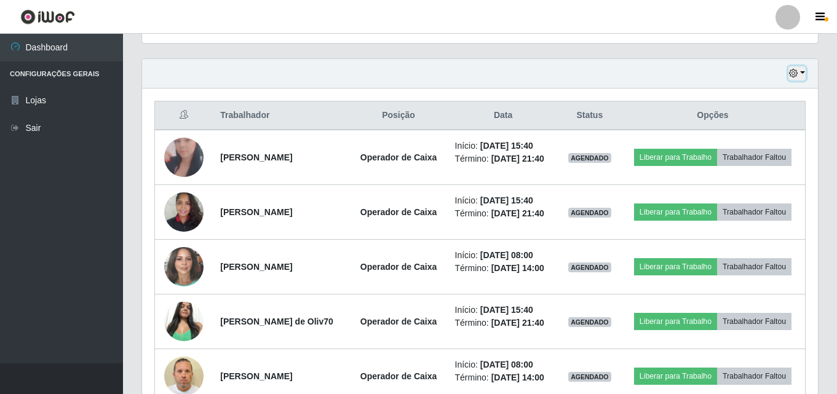
click at [802, 71] on button "button" at bounding box center [797, 73] width 17 height 14
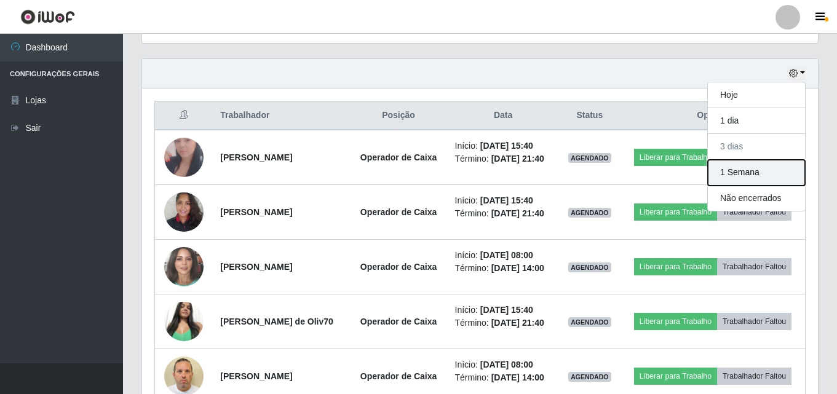
click at [763, 165] on button "1 Semana" at bounding box center [756, 173] width 97 height 26
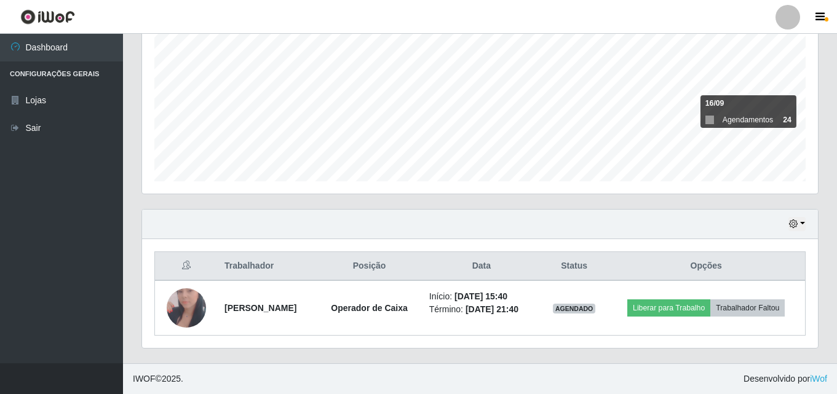
scroll to position [258, 0]
click at [805, 222] on button "button" at bounding box center [797, 224] width 17 height 14
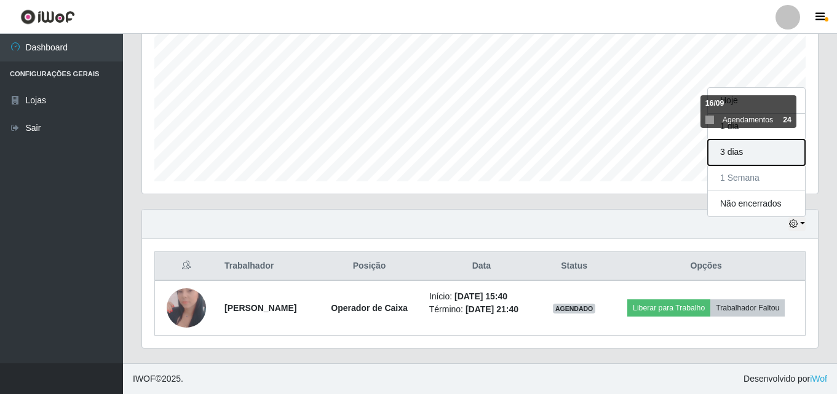
click at [779, 159] on button "3 dias" at bounding box center [756, 153] width 97 height 26
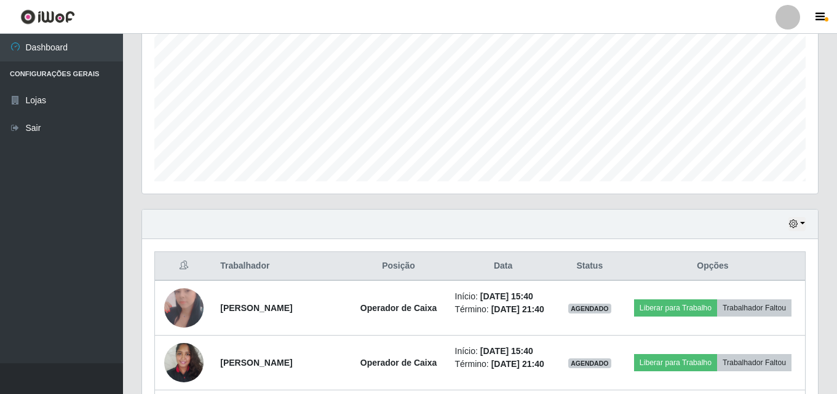
click at [805, 274] on th "Opções" at bounding box center [713, 266] width 185 height 29
click at [803, 225] on button "button" at bounding box center [797, 224] width 17 height 14
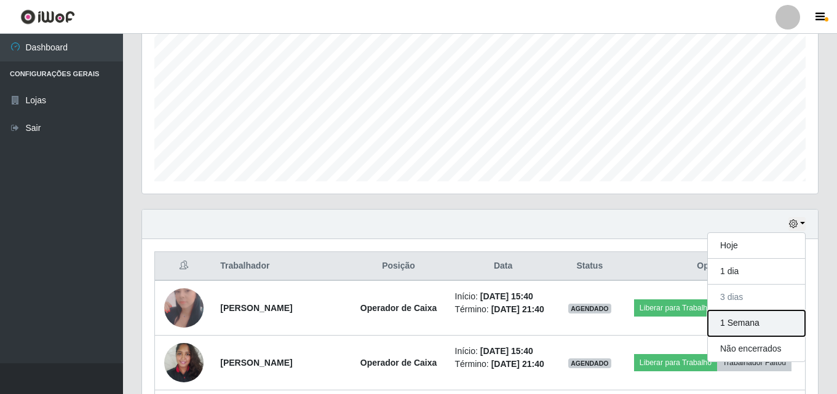
click at [756, 318] on button "1 Semana" at bounding box center [756, 324] width 97 height 26
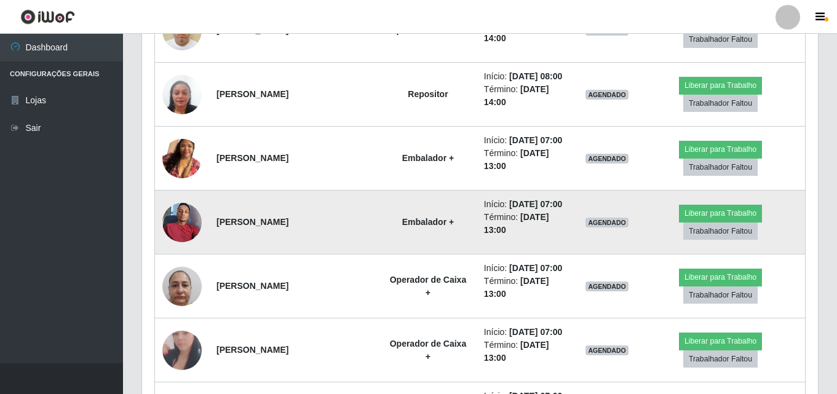
scroll to position [874, 0]
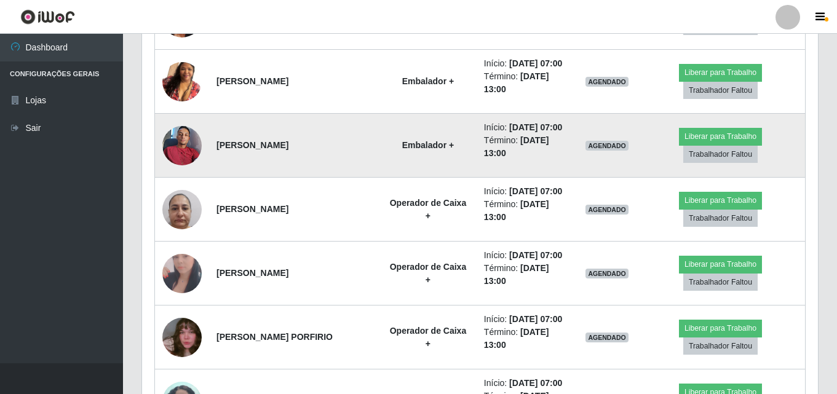
click at [188, 156] on img at bounding box center [181, 145] width 39 height 52
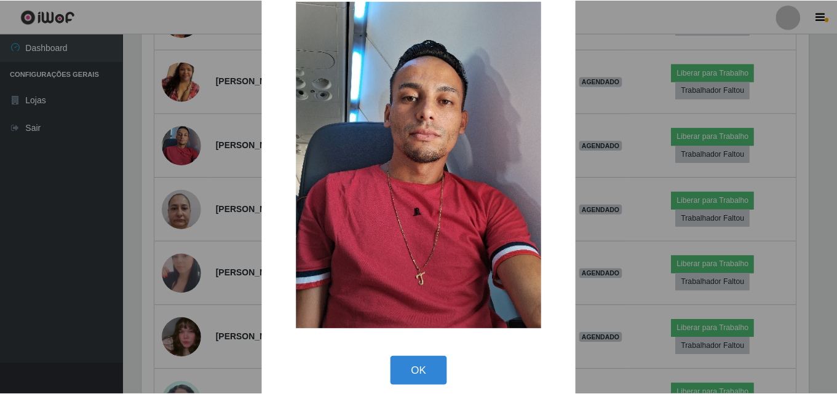
scroll to position [41, 0]
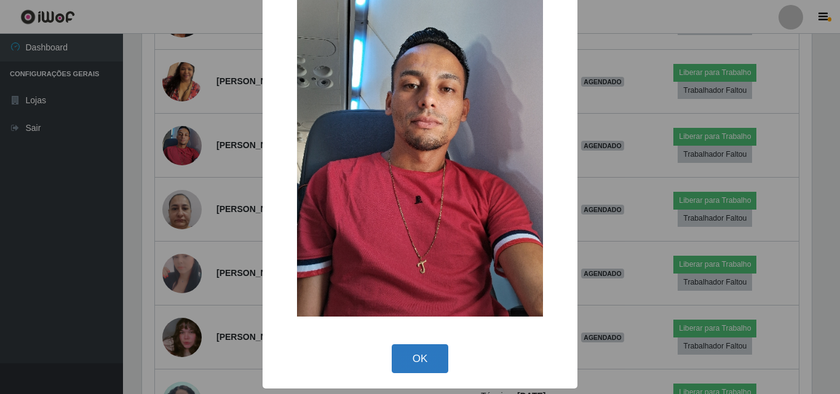
click at [413, 363] on button "OK" at bounding box center [420, 358] width 57 height 29
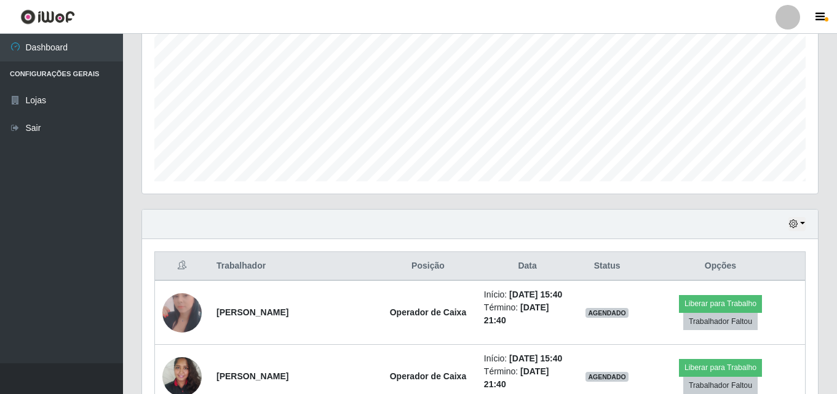
scroll to position [874, 0]
